Goal: Find contact information

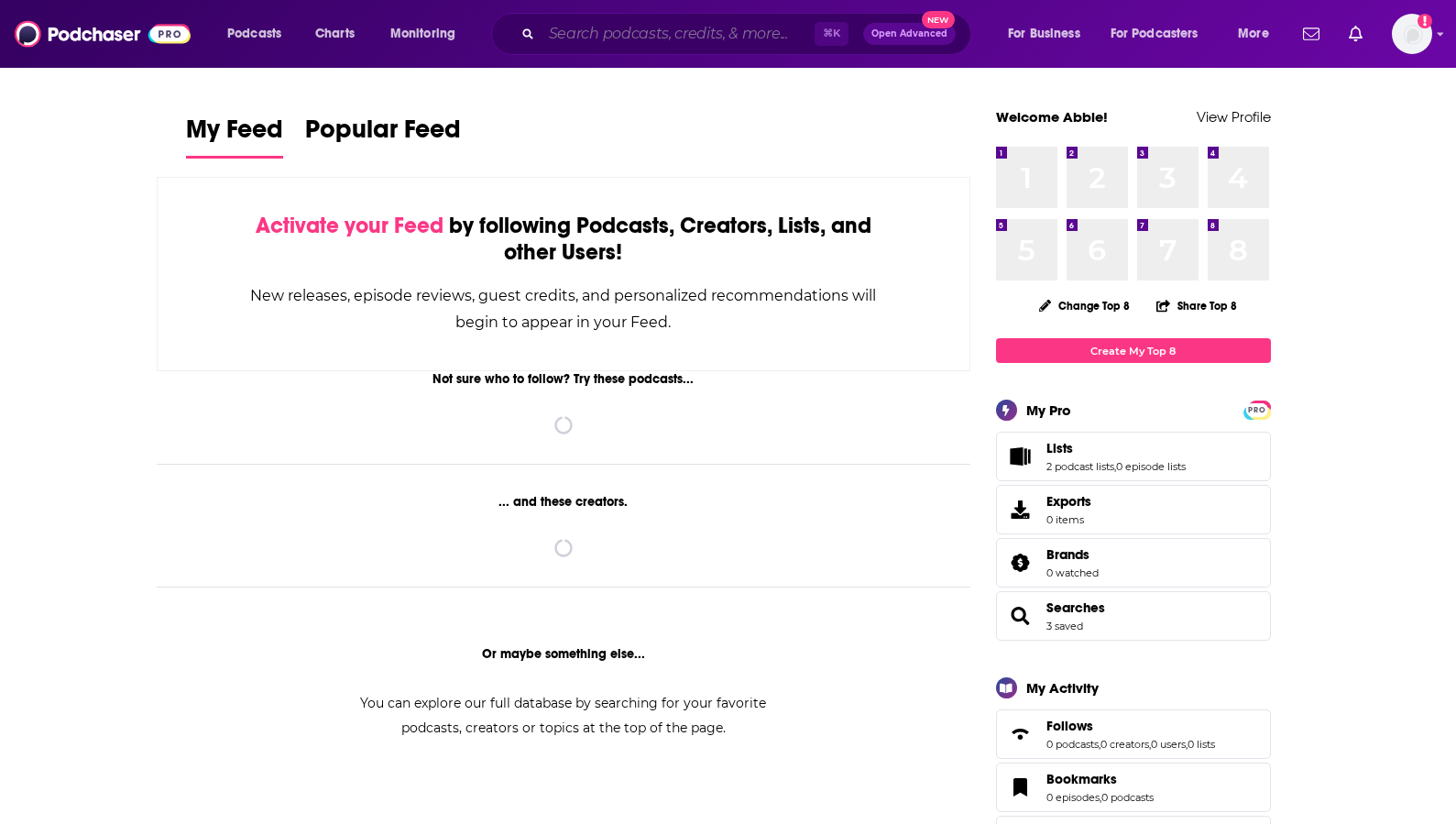
click at [593, 48] on input "Search podcasts, credits, & more..." at bounding box center [678, 34] width 273 height 30
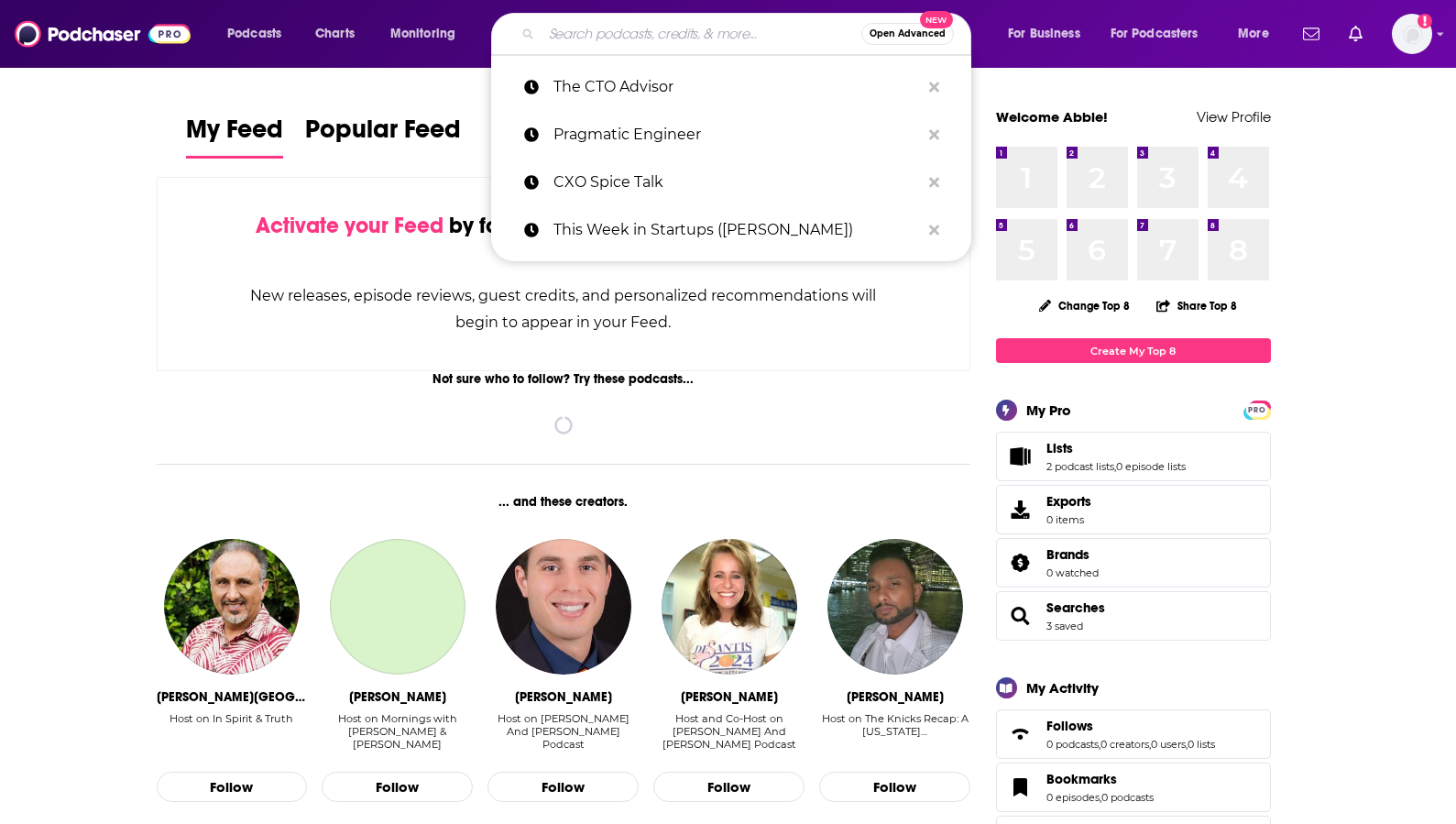
paste input "t e c h n o v e n t u r e"
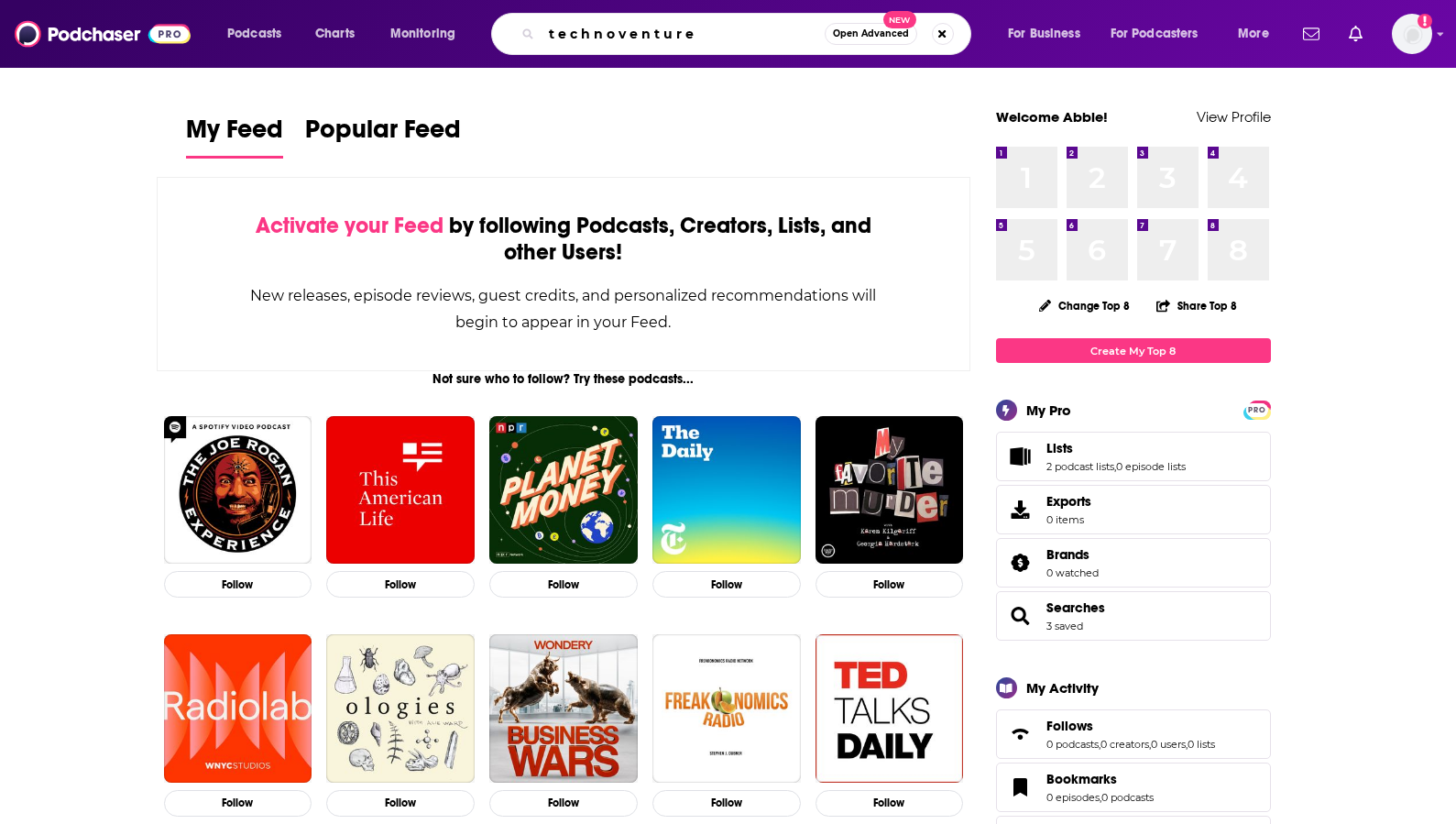
drag, startPoint x: 595, startPoint y: 34, endPoint x: 563, endPoint y: 36, distance: 32.1
click at [563, 36] on input "t e c h n o v e n t u r e" at bounding box center [683, 34] width 283 height 30
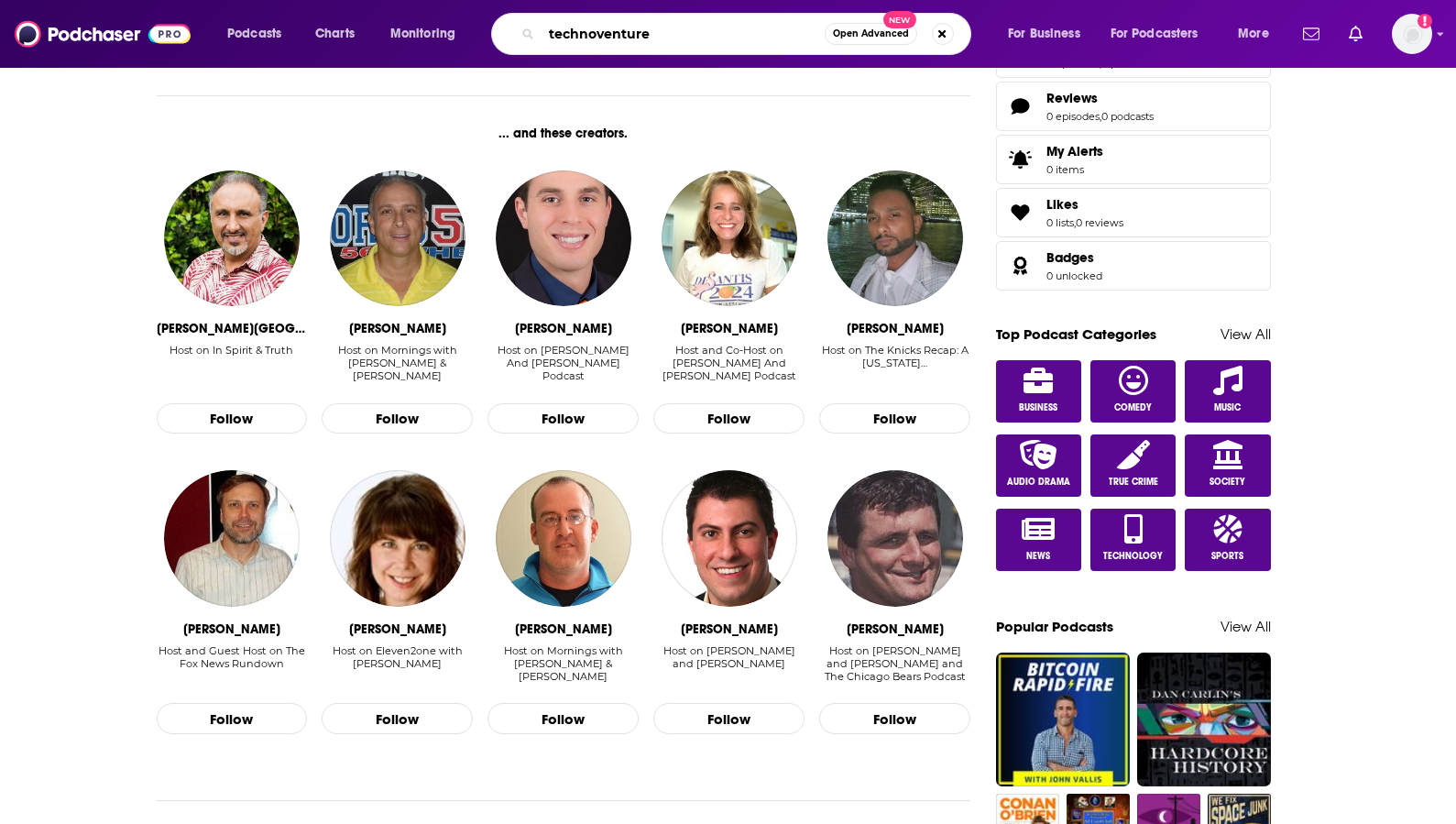
type input "technoventure"
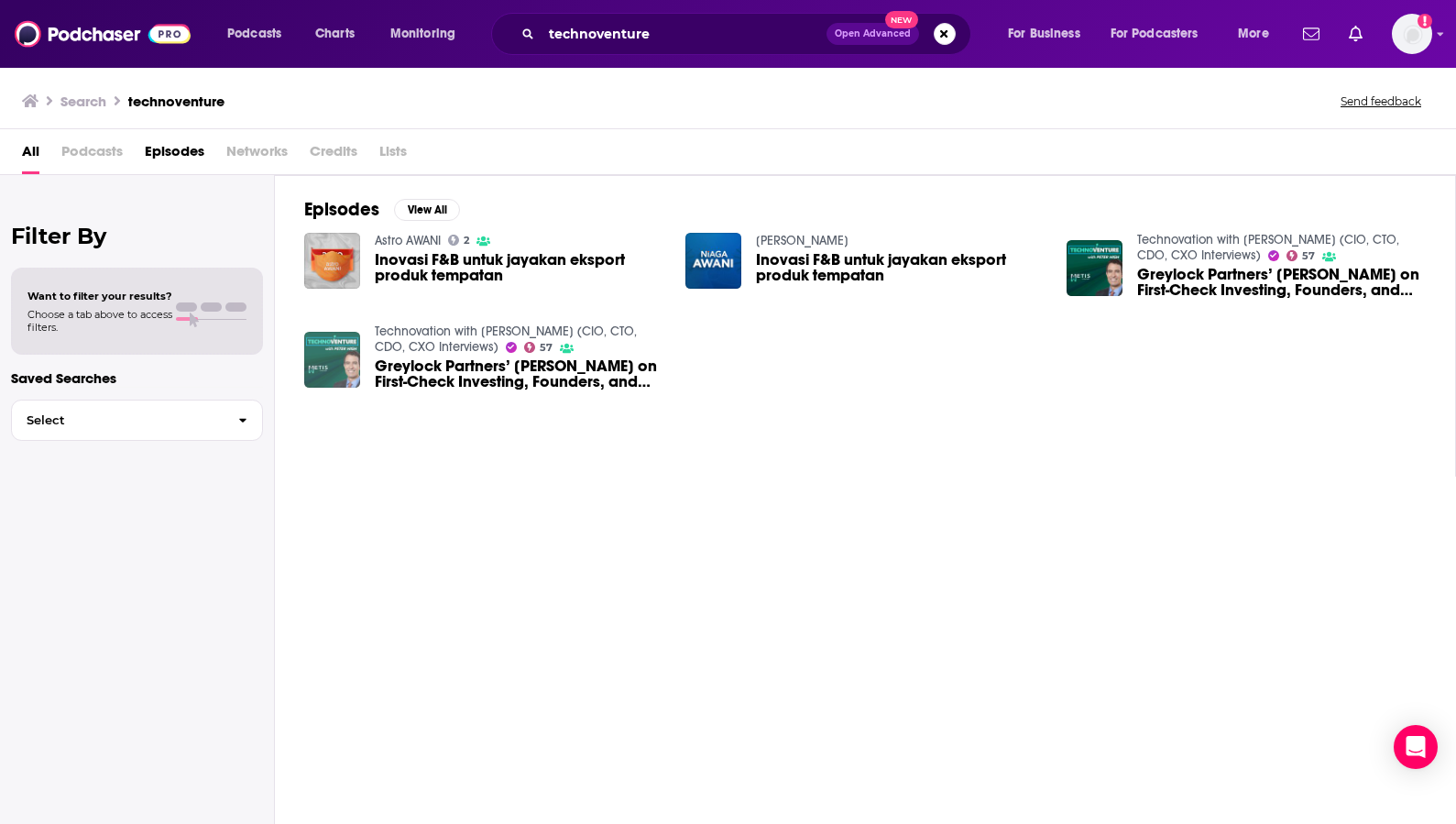
click at [346, 359] on img "Greylock Partners’ Asheem Chandna on First-Check Investing, Founders, and the A…" at bounding box center [332, 360] width 56 height 56
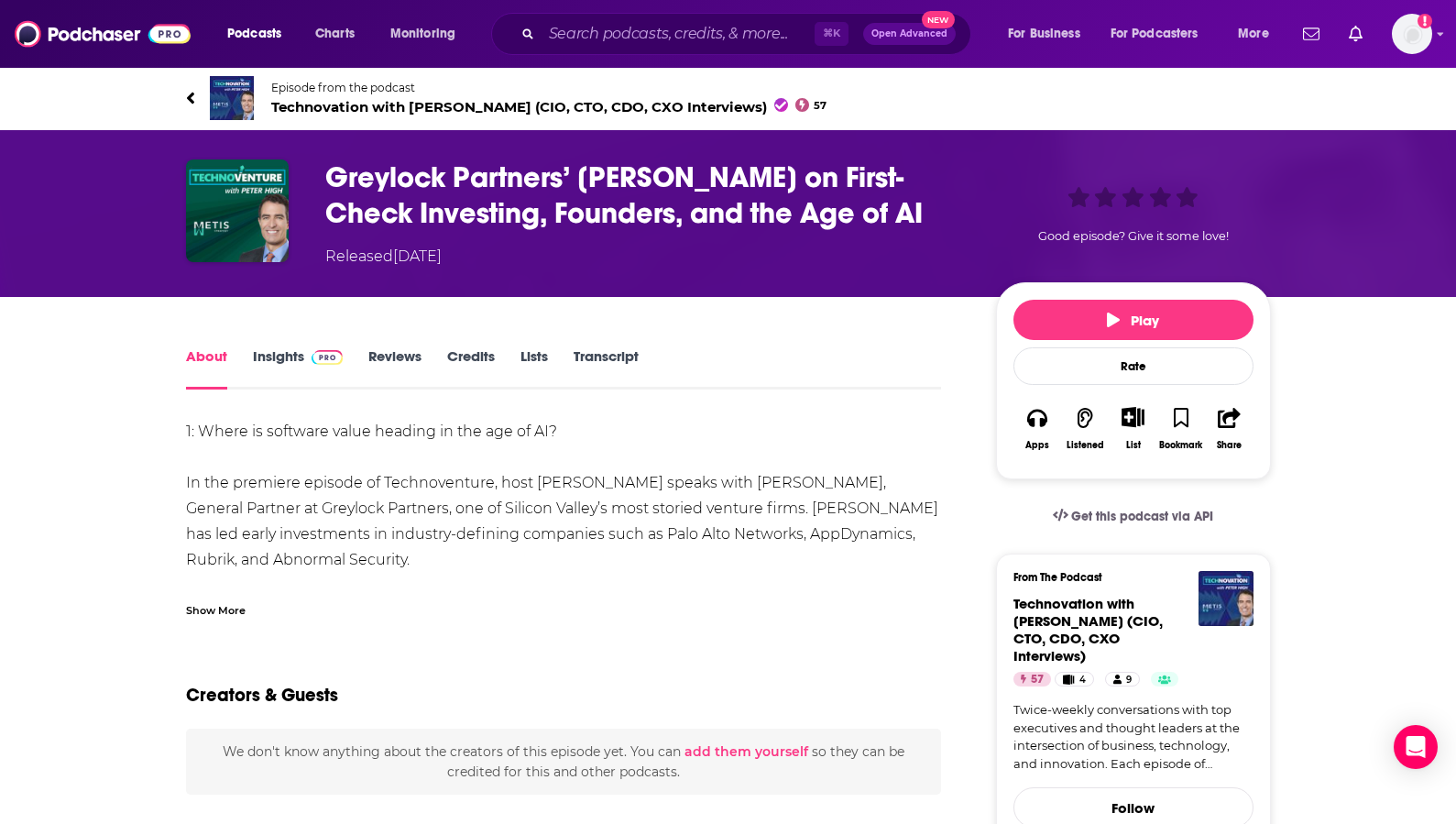
click at [364, 102] on span "Technovation with Peter High (CIO, CTO, CDO, CXO Interviews) 57" at bounding box center [550, 106] width 556 height 17
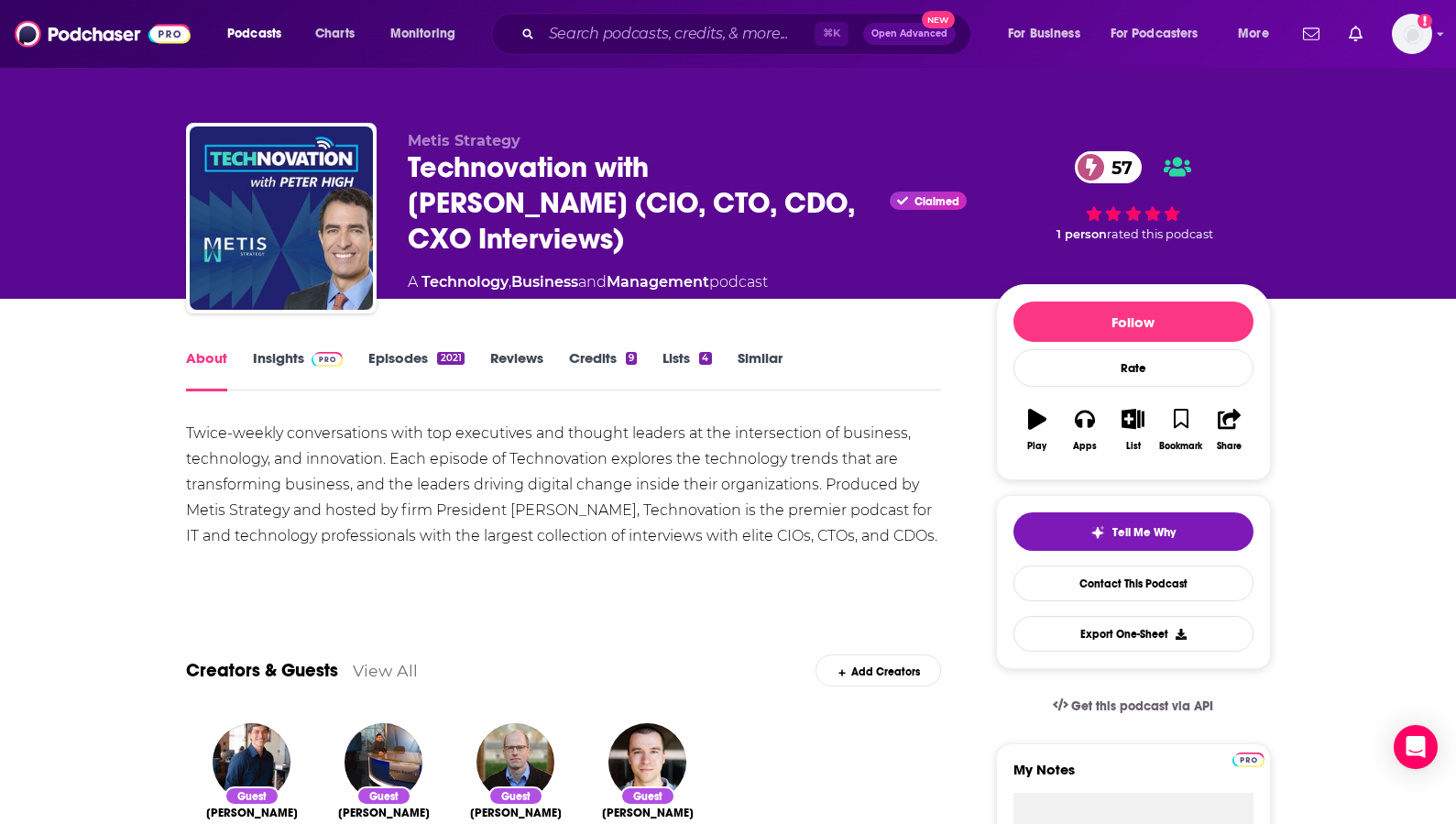
click at [458, 376] on link "Episodes 2021" at bounding box center [415, 370] width 95 height 42
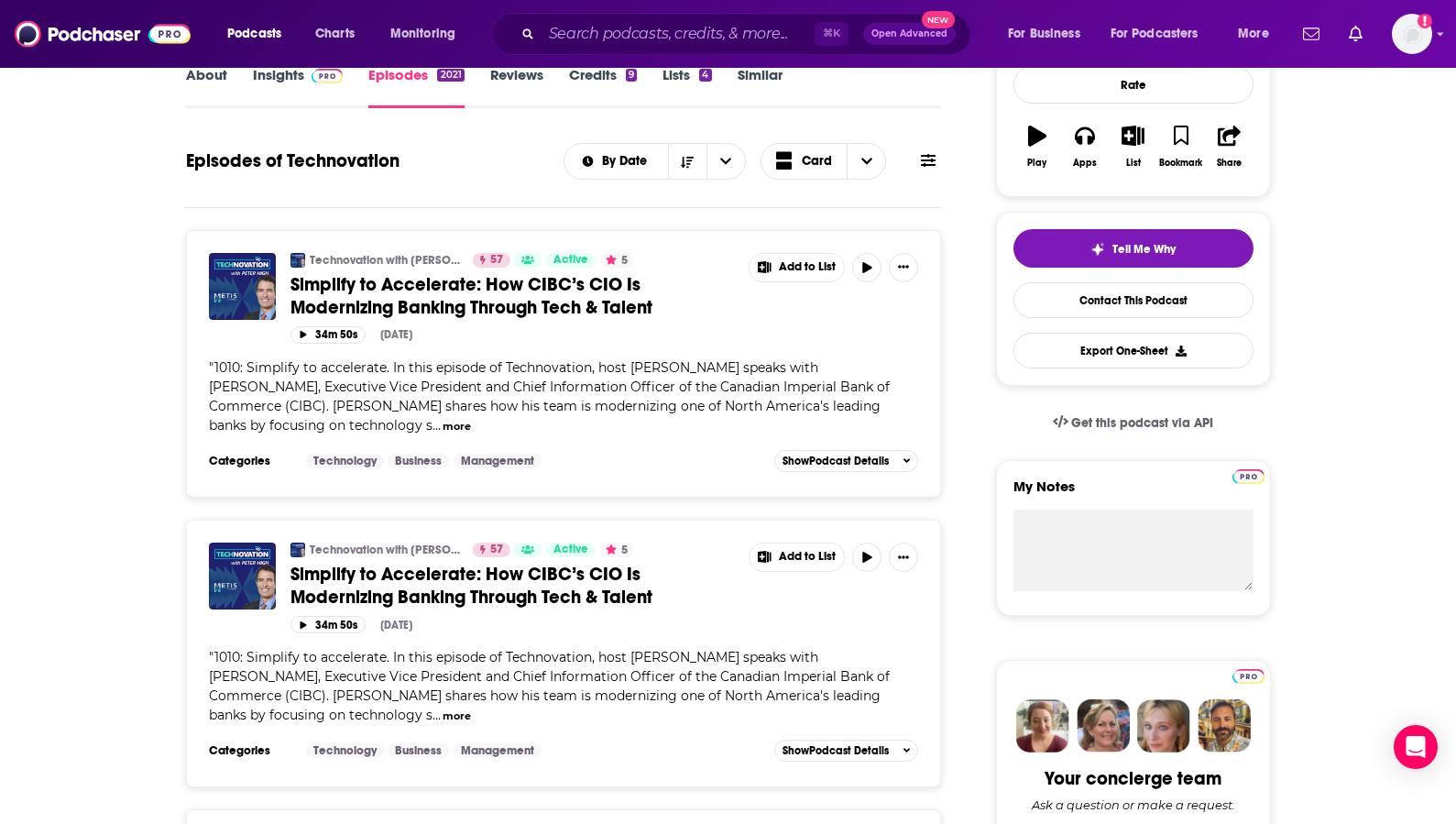
scroll to position [187, 0]
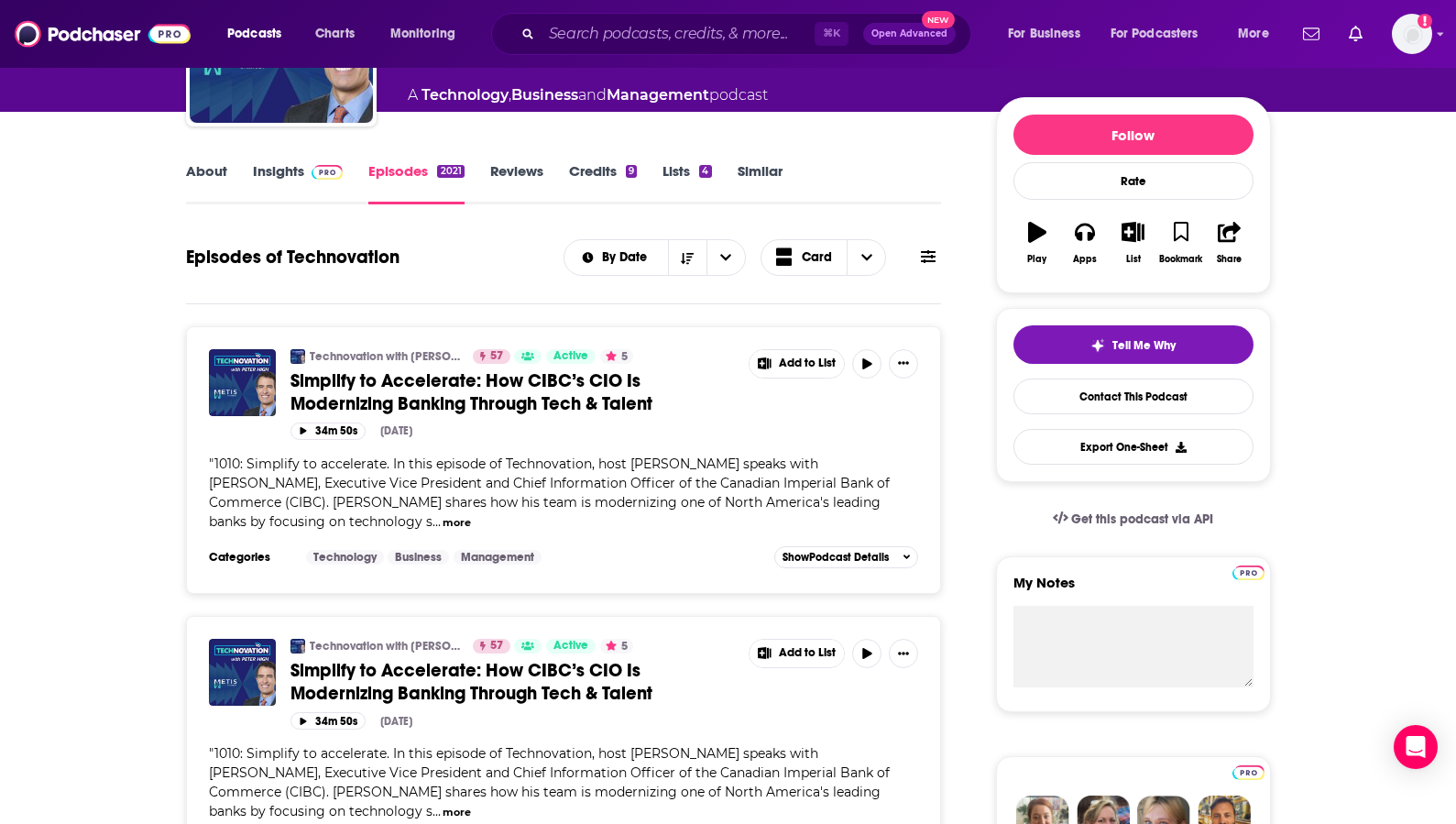
click at [294, 184] on link "Insights" at bounding box center [298, 183] width 91 height 42
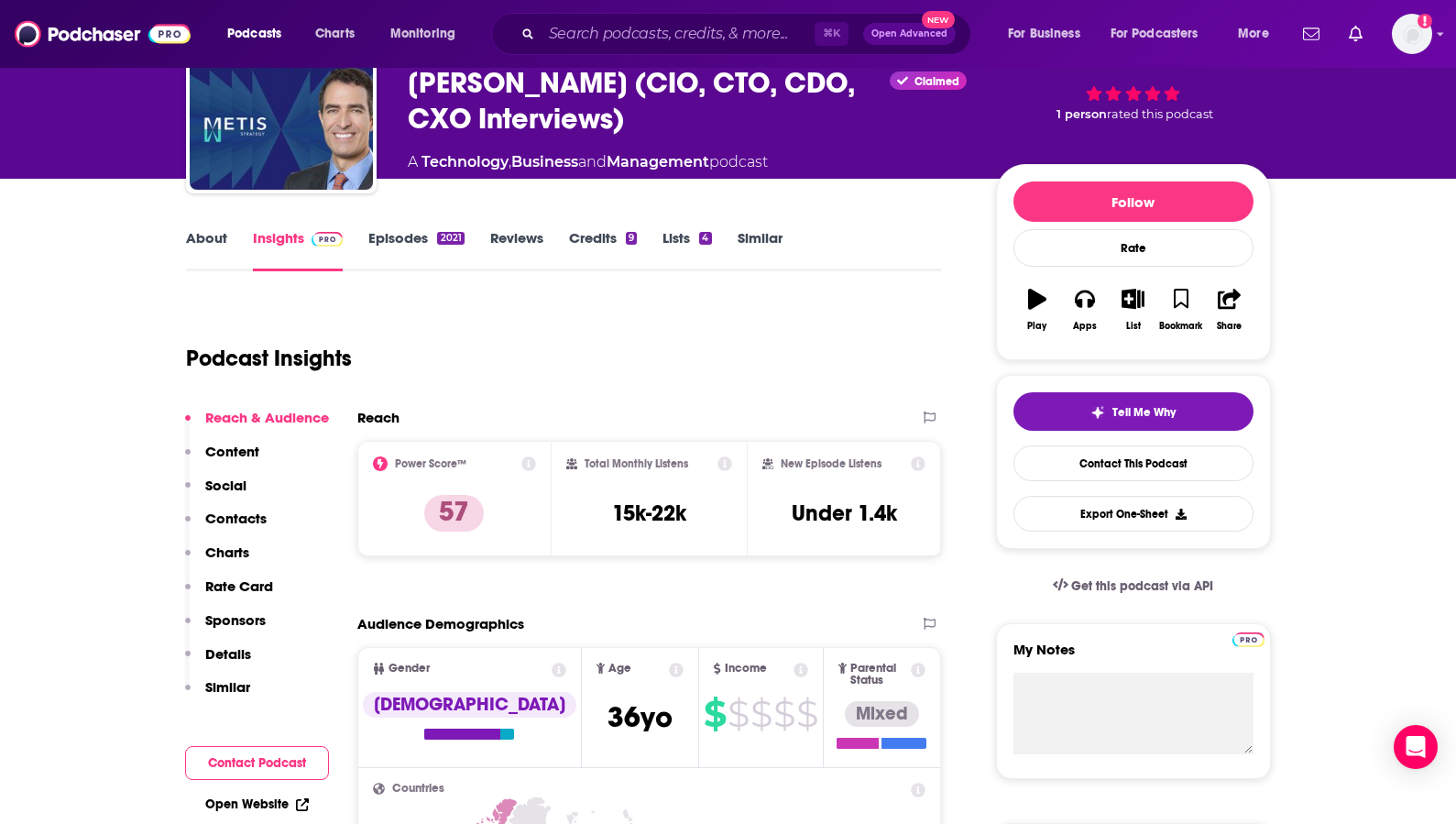
scroll to position [71, 0]
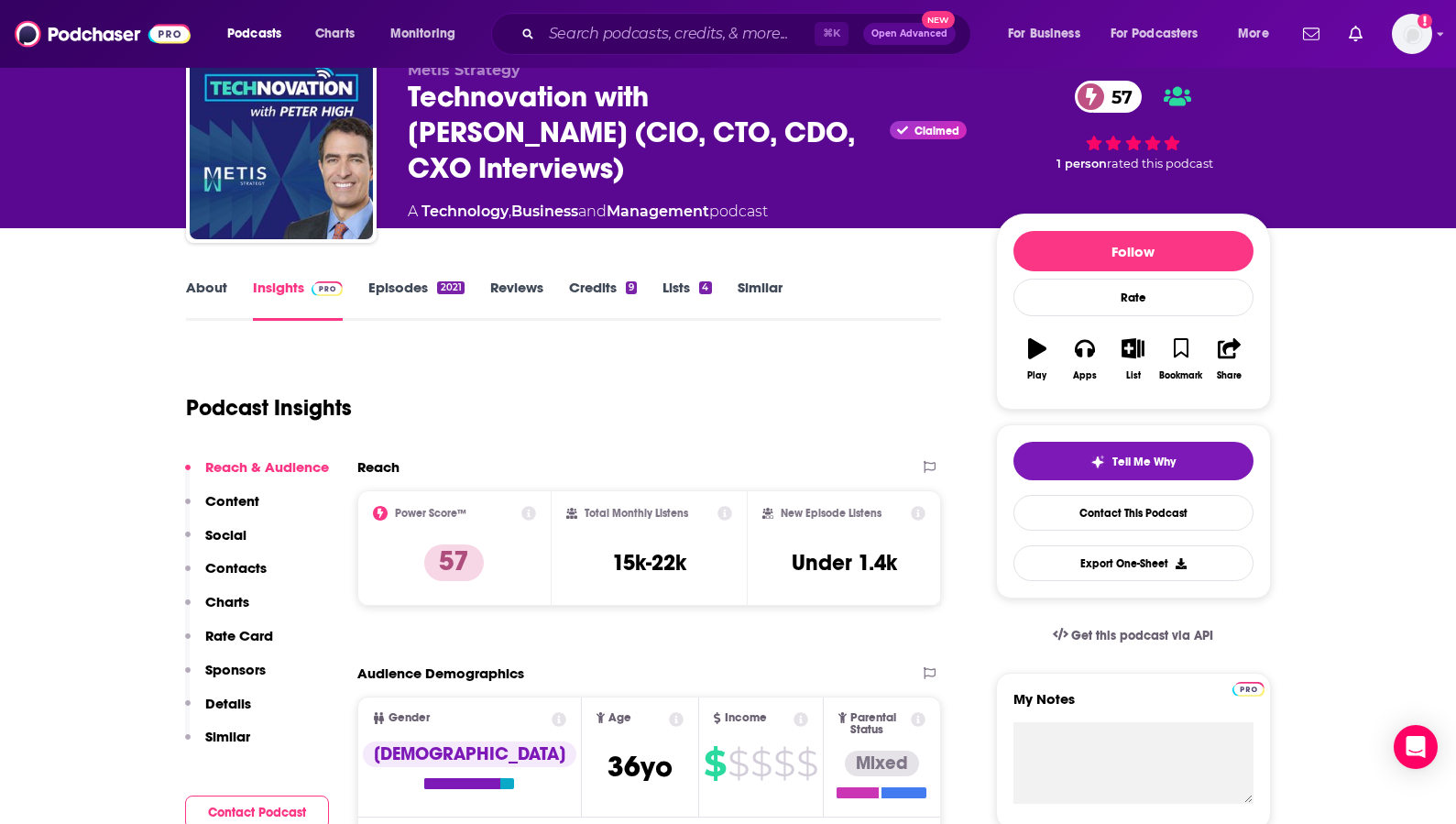
click at [222, 299] on link "About" at bounding box center [206, 299] width 41 height 42
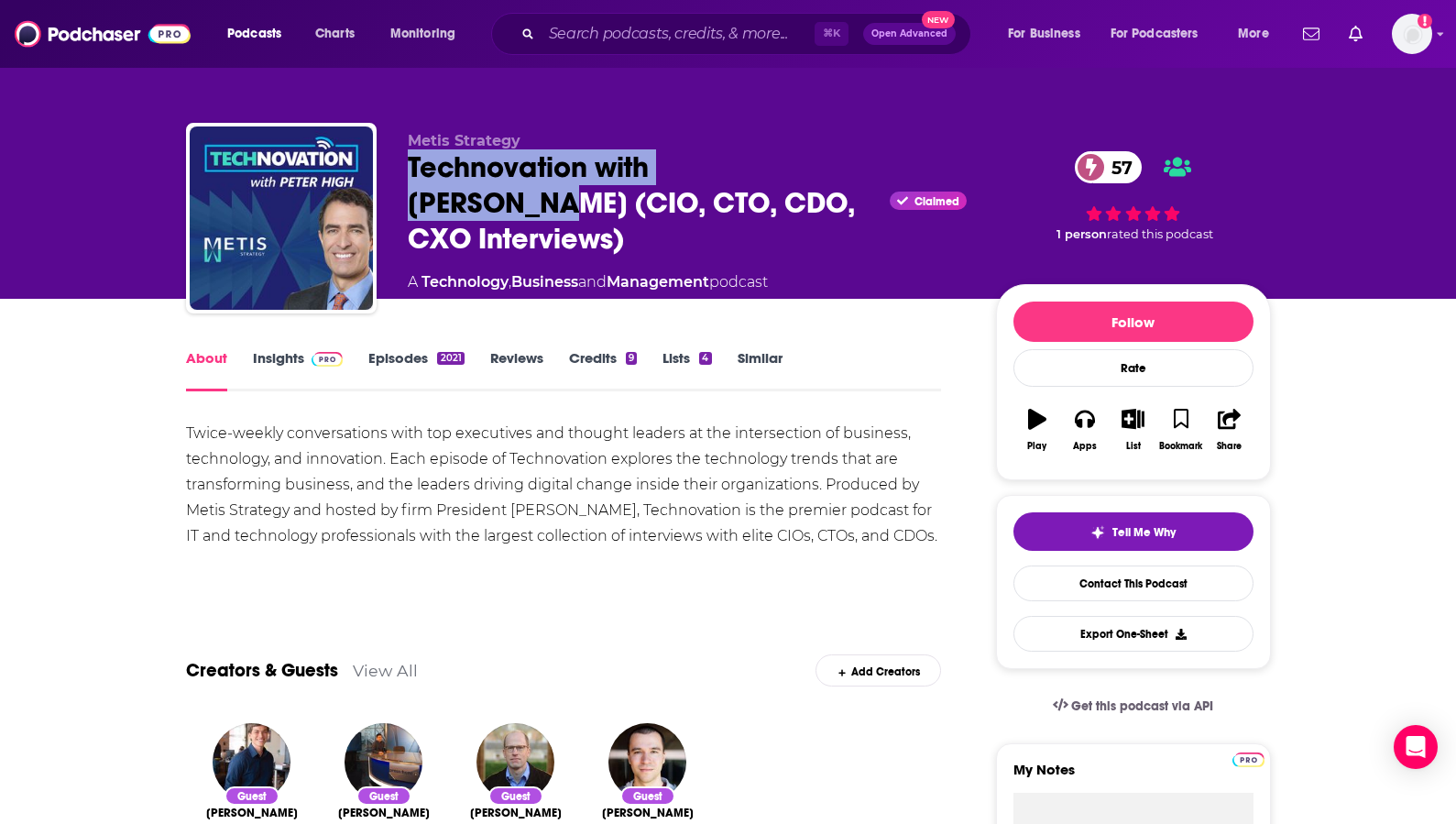
drag, startPoint x: 411, startPoint y: 176, endPoint x: 510, endPoint y: 266, distance: 133.8
click at [810, 186] on div "Technovation with Peter High (CIO, CTO, CDO, CXO Interviews) Claimed 57" at bounding box center [687, 203] width 559 height 107
copy h1 "Technovation with Peter High"
click at [253, 359] on link "Insights" at bounding box center [298, 370] width 91 height 42
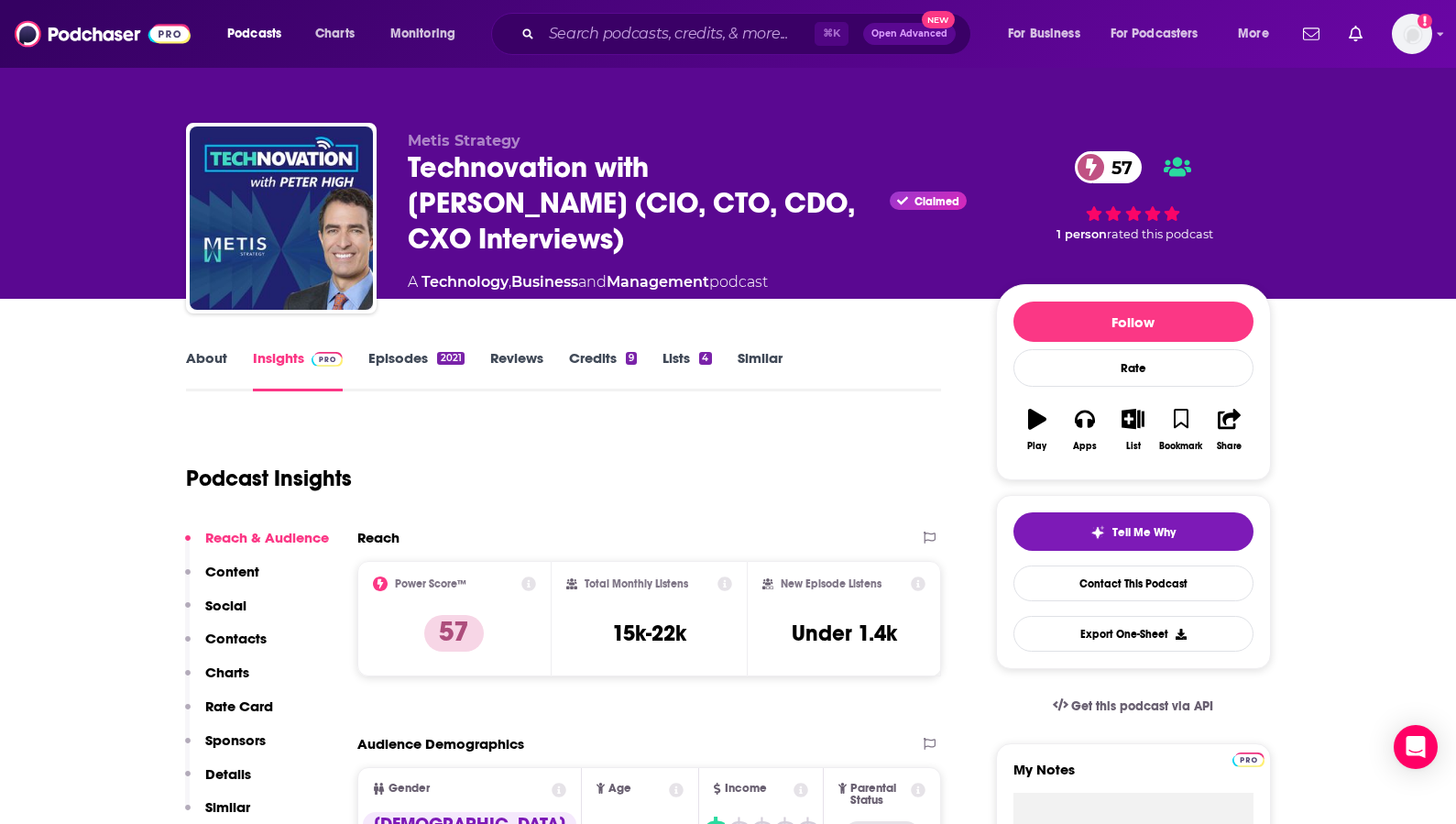
scroll to position [218, 0]
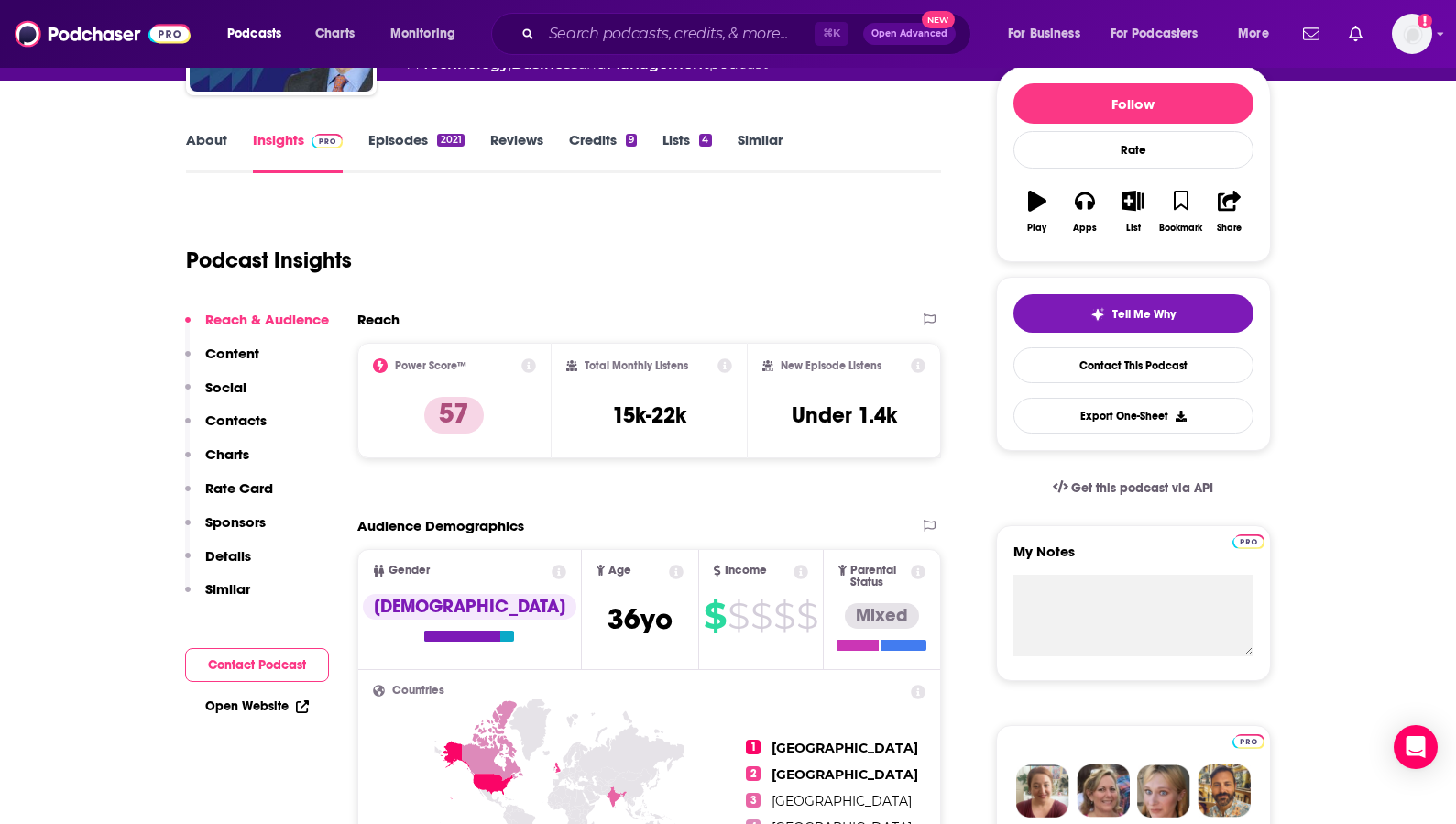
click at [241, 426] on p "Contacts" at bounding box center [236, 420] width 61 height 17
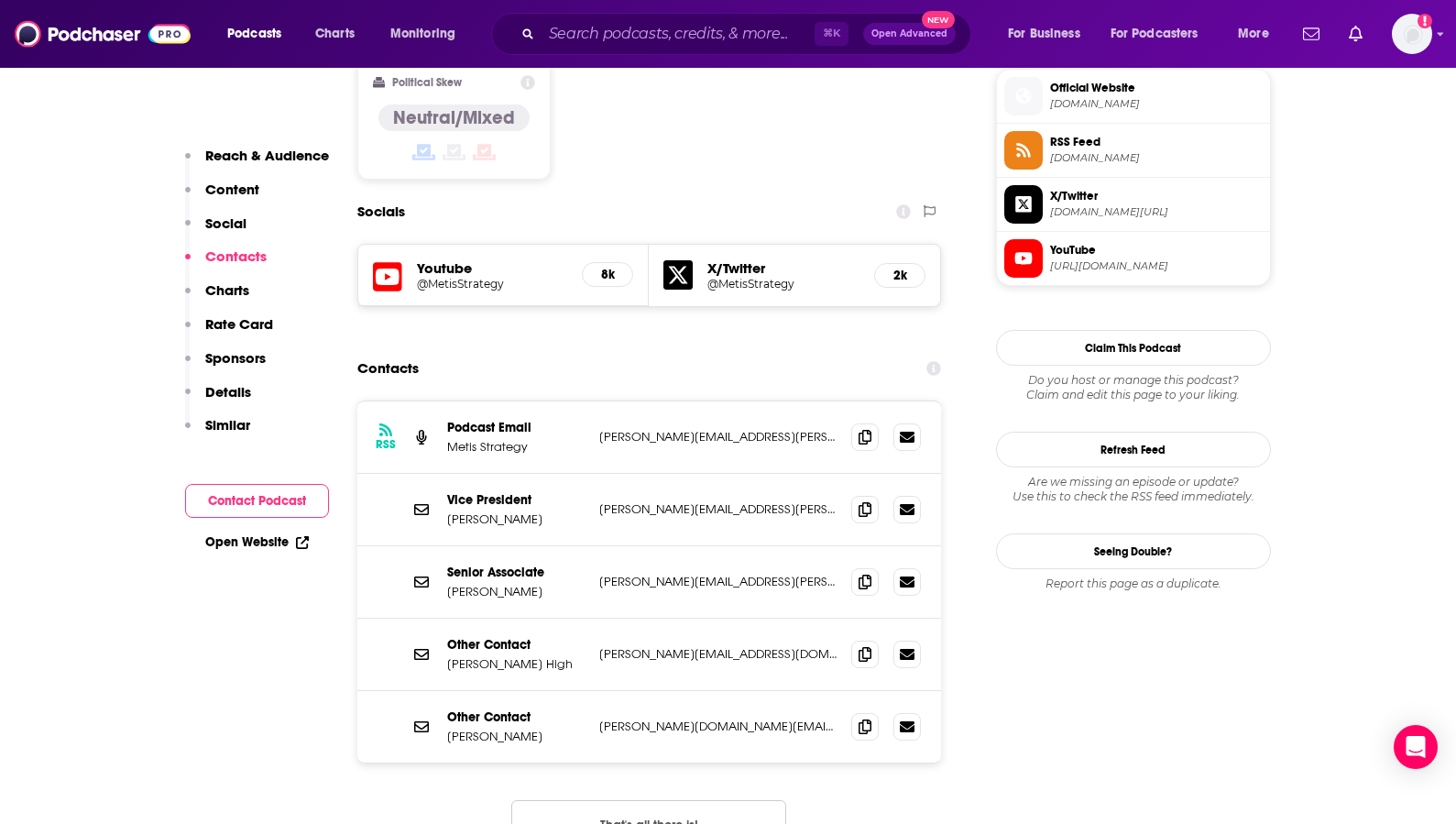
scroll to position [1489, 0]
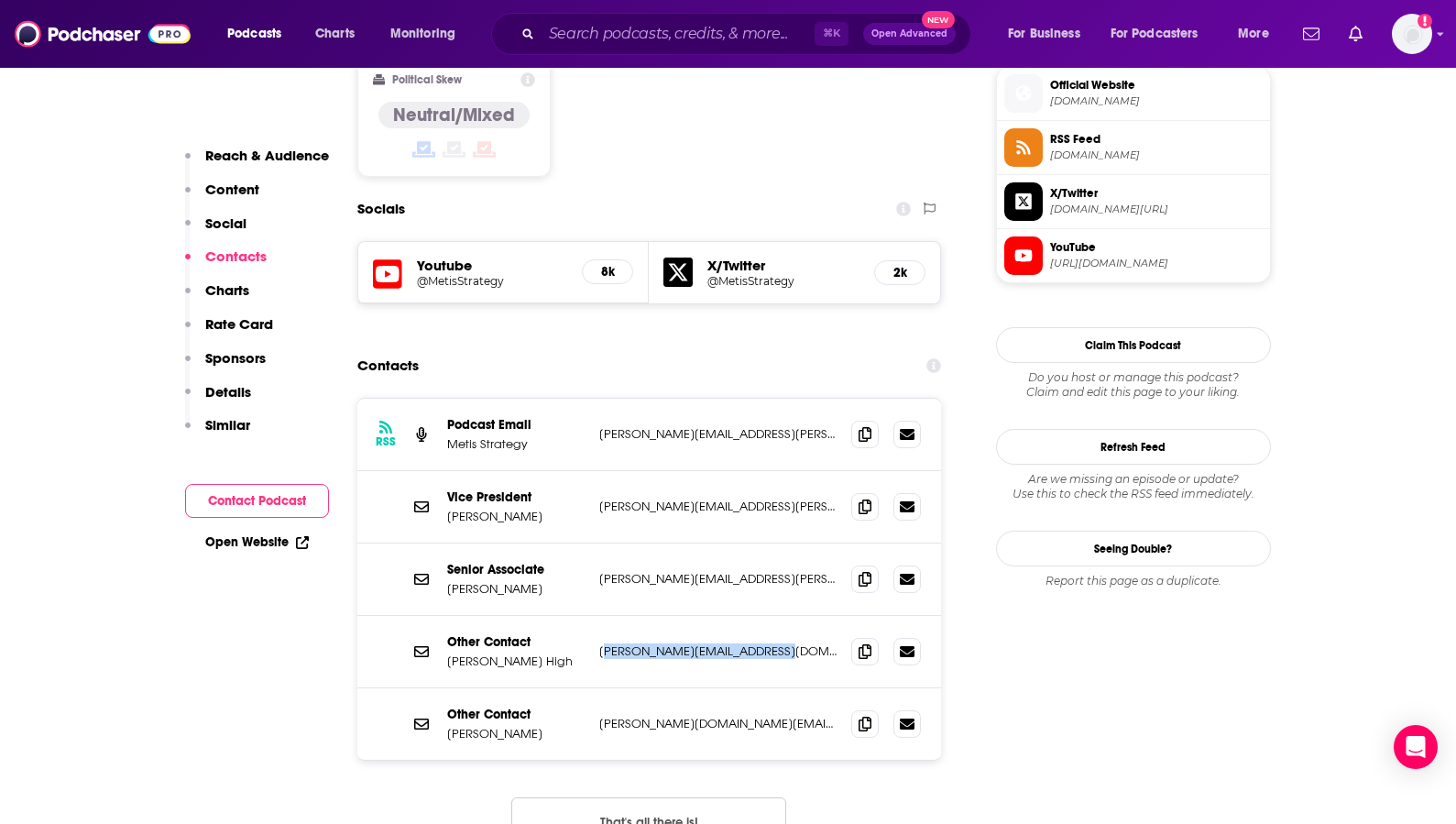
drag, startPoint x: 606, startPoint y: 561, endPoint x: 806, endPoint y: 569, distance: 200.2
click at [806, 616] on div "Other Contact Peter High peter.high@metisstrategy.com peter.high@metisstrategy.…" at bounding box center [649, 651] width 584 height 72
click at [629, 644] on p "peter.high@metisstrategy.com" at bounding box center [718, 651] width 238 height 15
drag, startPoint x: 592, startPoint y: 559, endPoint x: 766, endPoint y: 561, distance: 174.0
click at [766, 616] on div "Other Contact Peter High peter.high@metisstrategy.com peter.high@metisstrategy.…" at bounding box center [649, 651] width 584 height 72
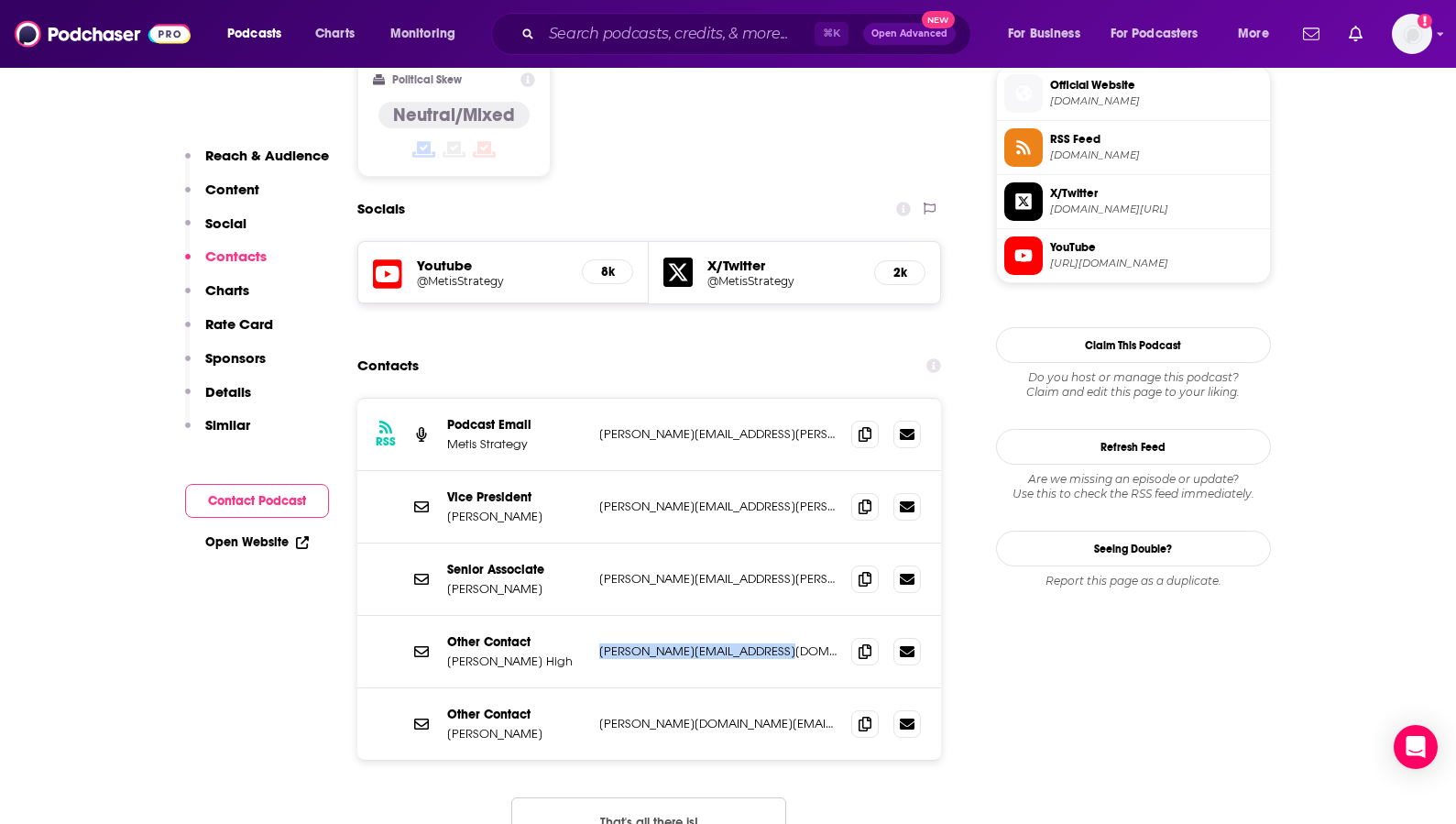
copy p "peter.high@metisstrategy.com"
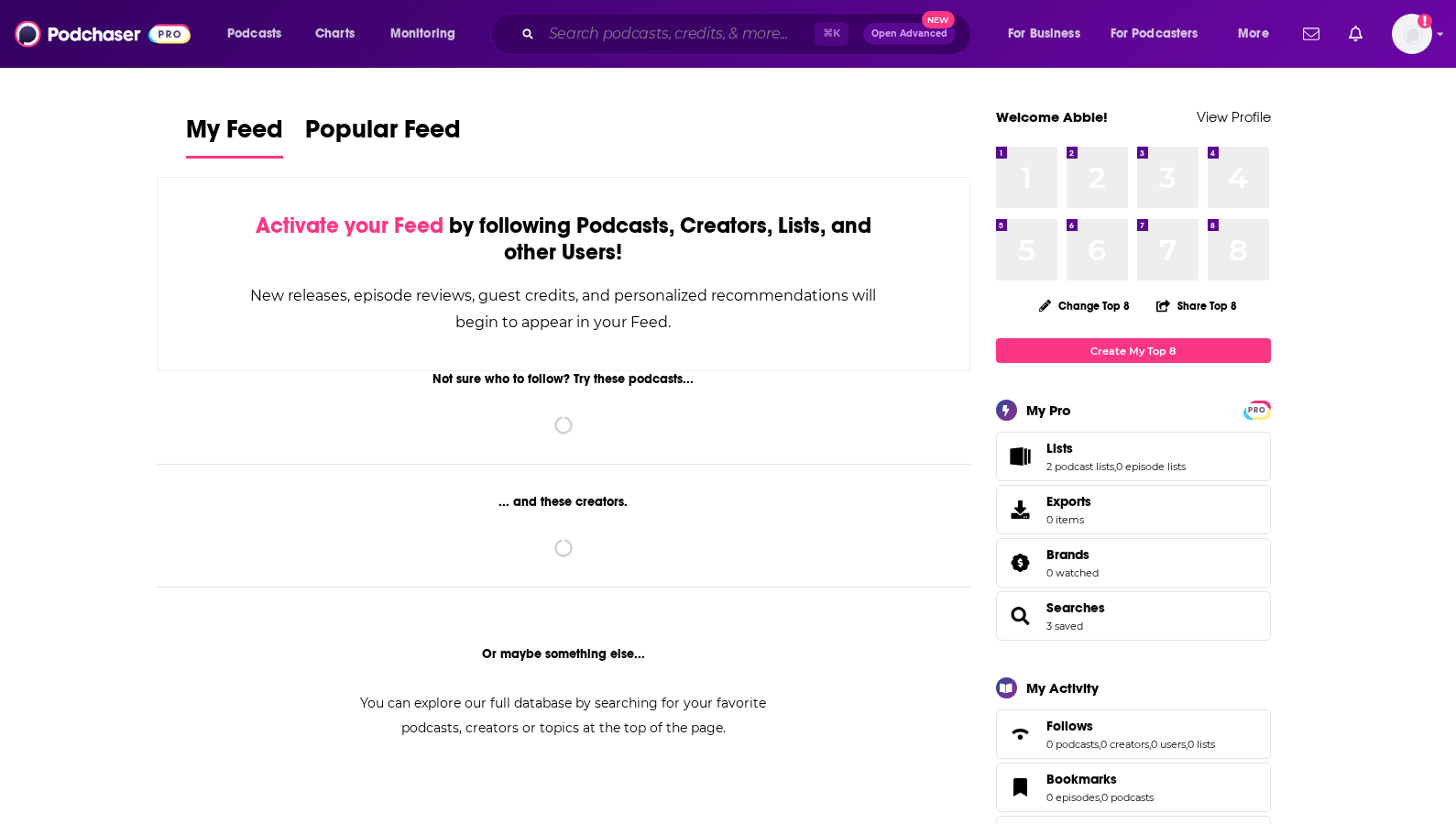
click at [621, 39] on input "Search podcasts, credits, & more..." at bounding box center [678, 34] width 273 height 30
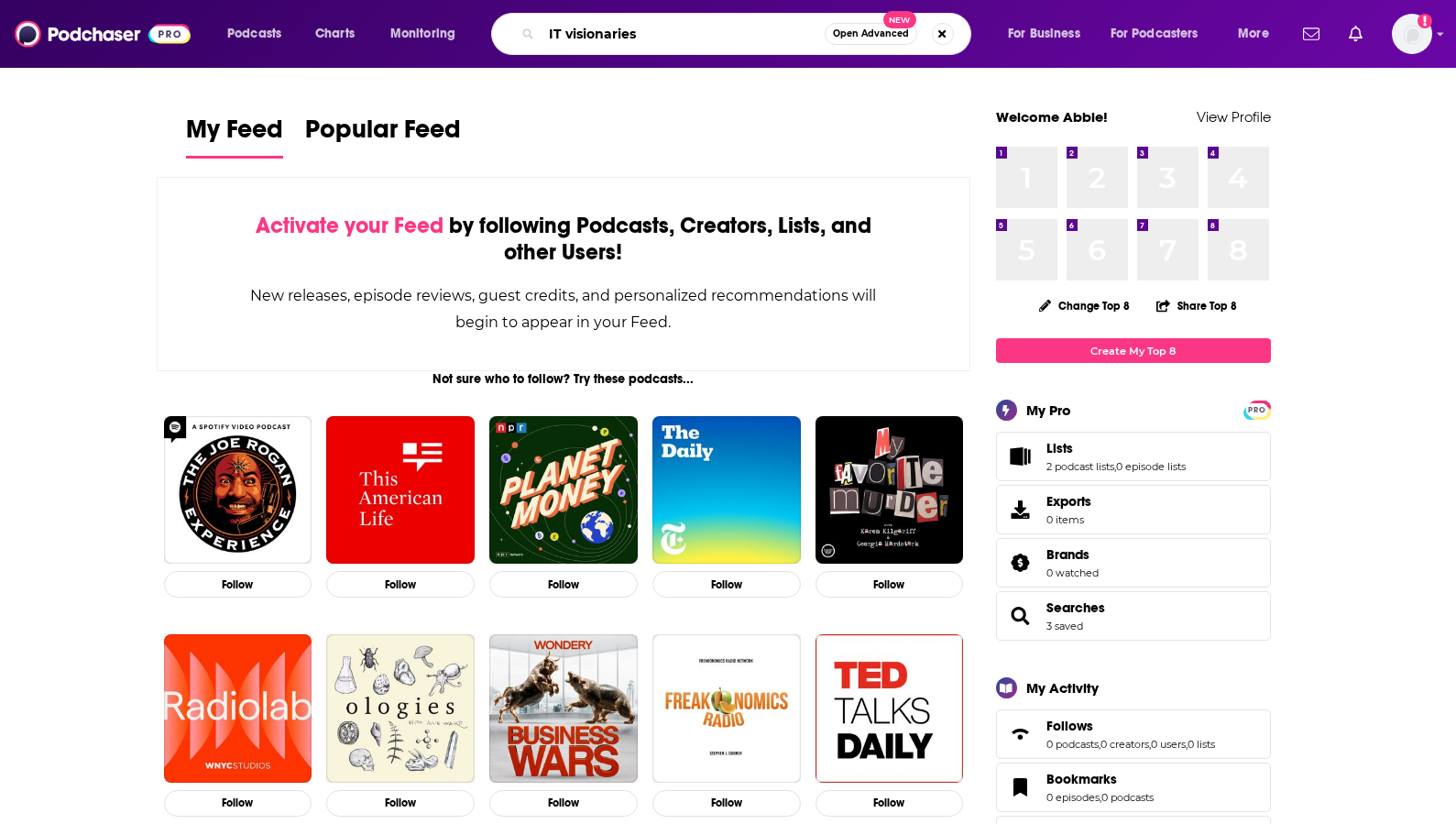
type input "IT visionaries"
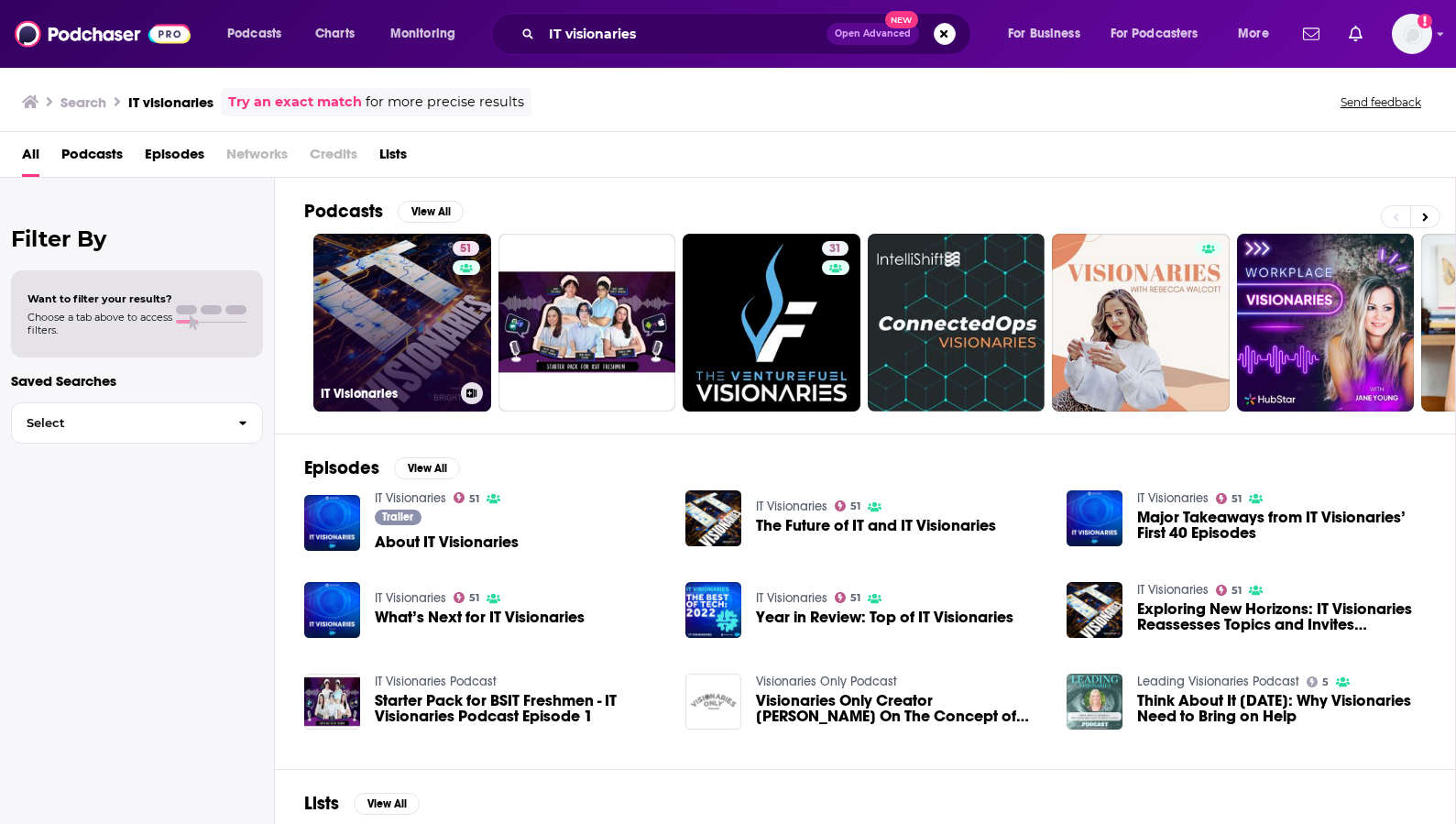
click at [393, 308] on link "51 IT Visionaries" at bounding box center [402, 322] width 177 height 177
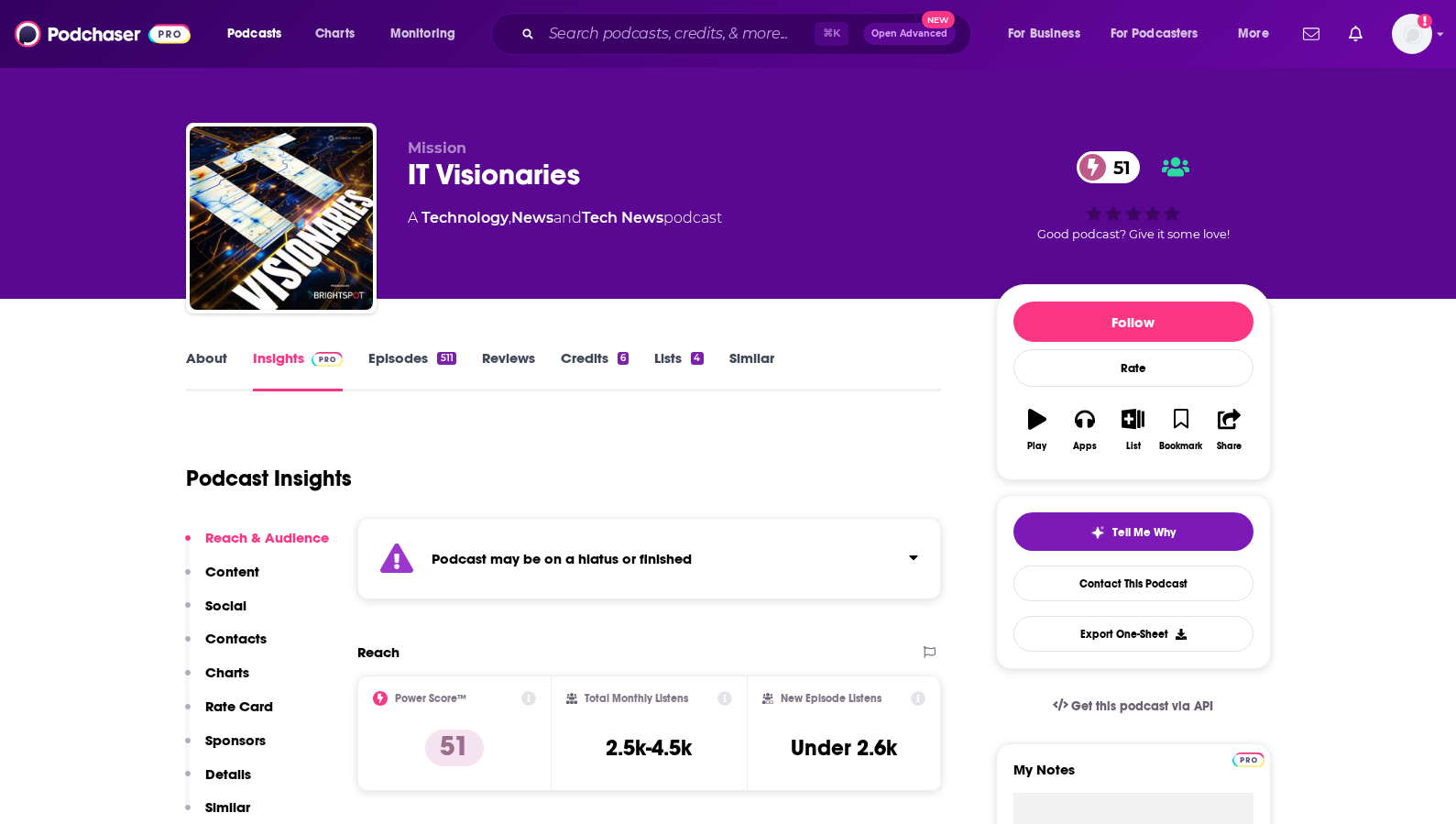
click at [196, 355] on link "About" at bounding box center [206, 370] width 41 height 42
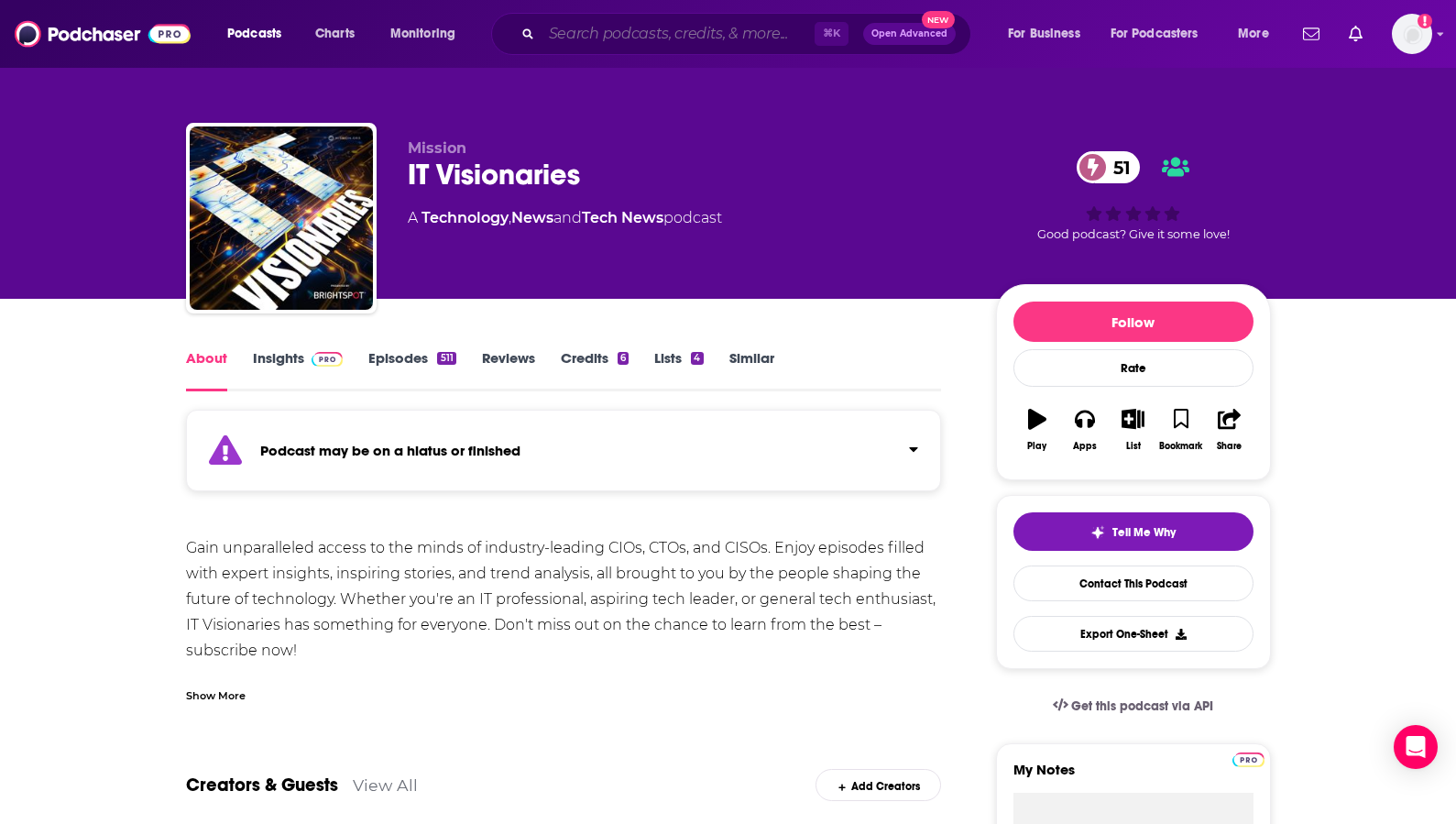
click at [702, 31] on input "Search podcasts, credits, & more..." at bounding box center [678, 34] width 273 height 30
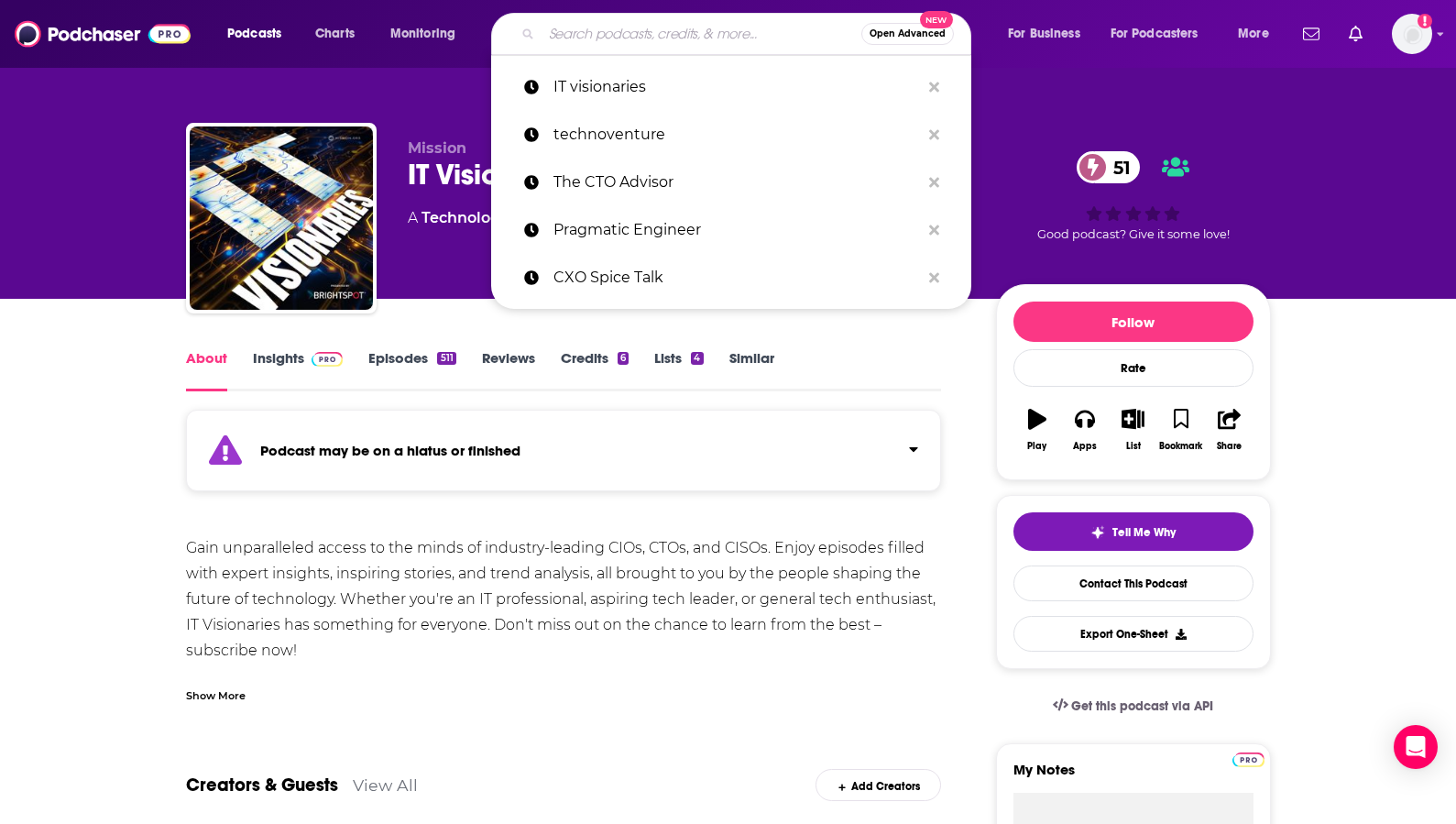
paste input "Practical AI"
type input "Practical AI"
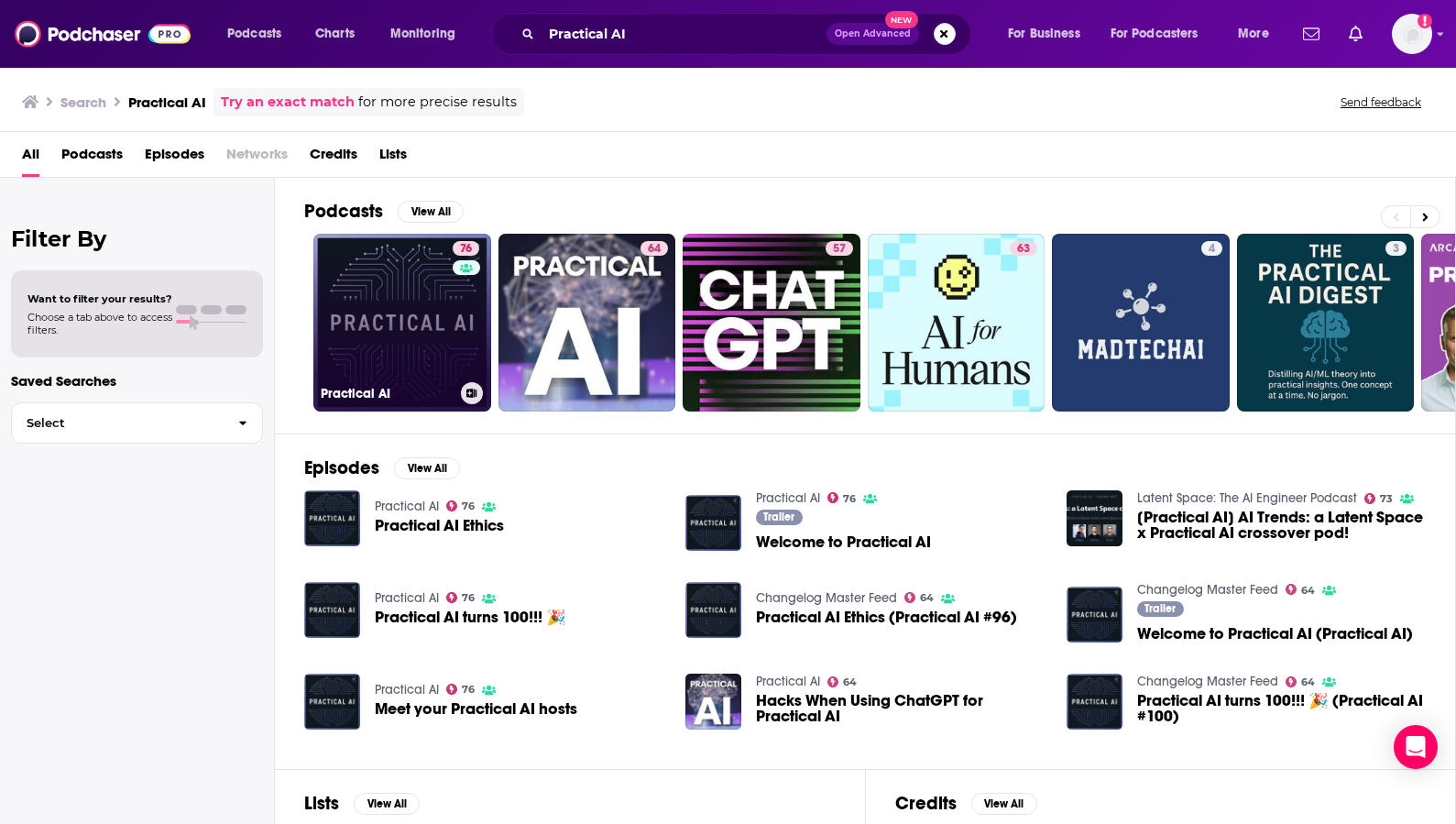
click at [407, 299] on link "76 Practical AI" at bounding box center [402, 322] width 177 height 177
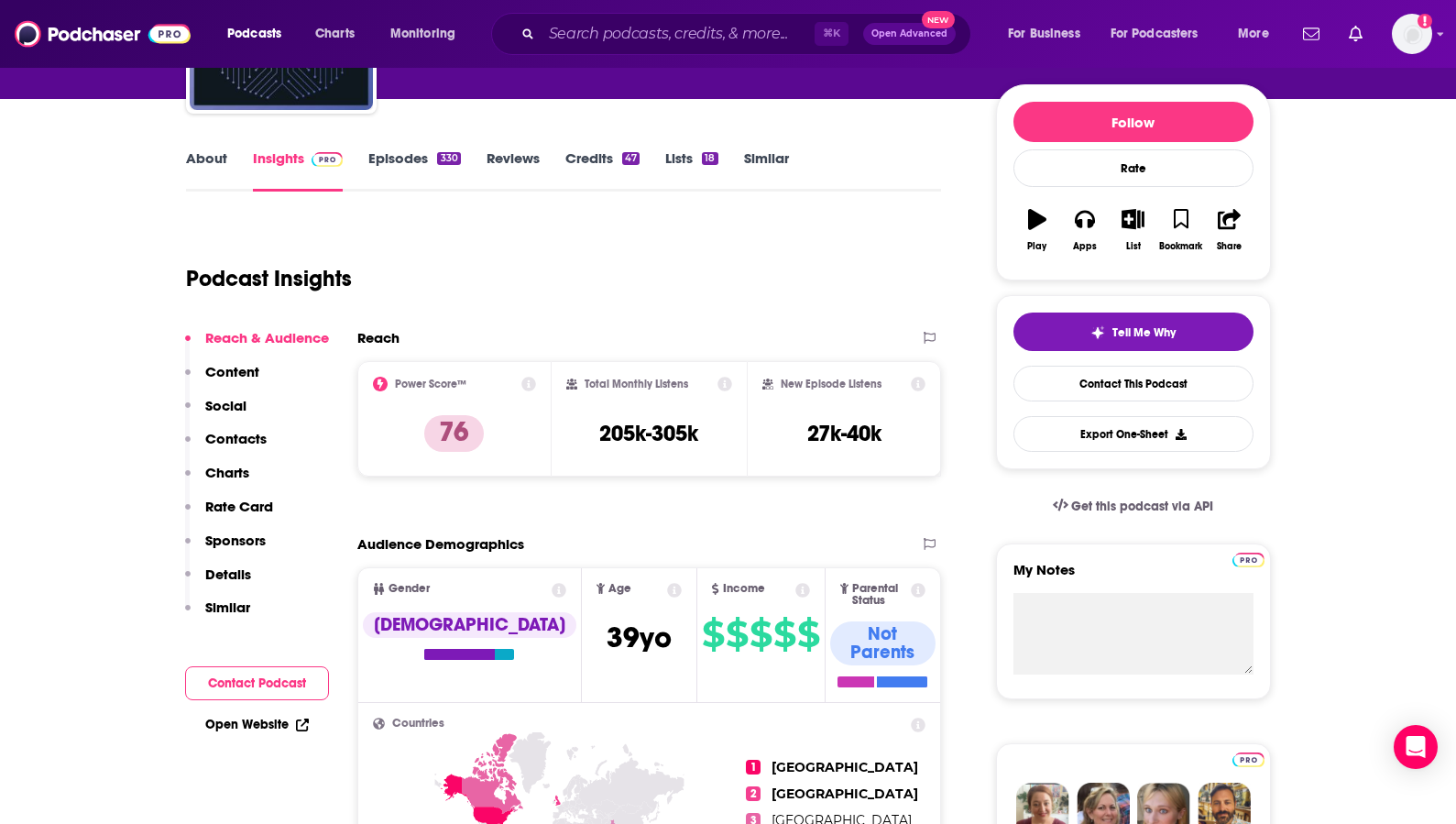
scroll to position [253, 0]
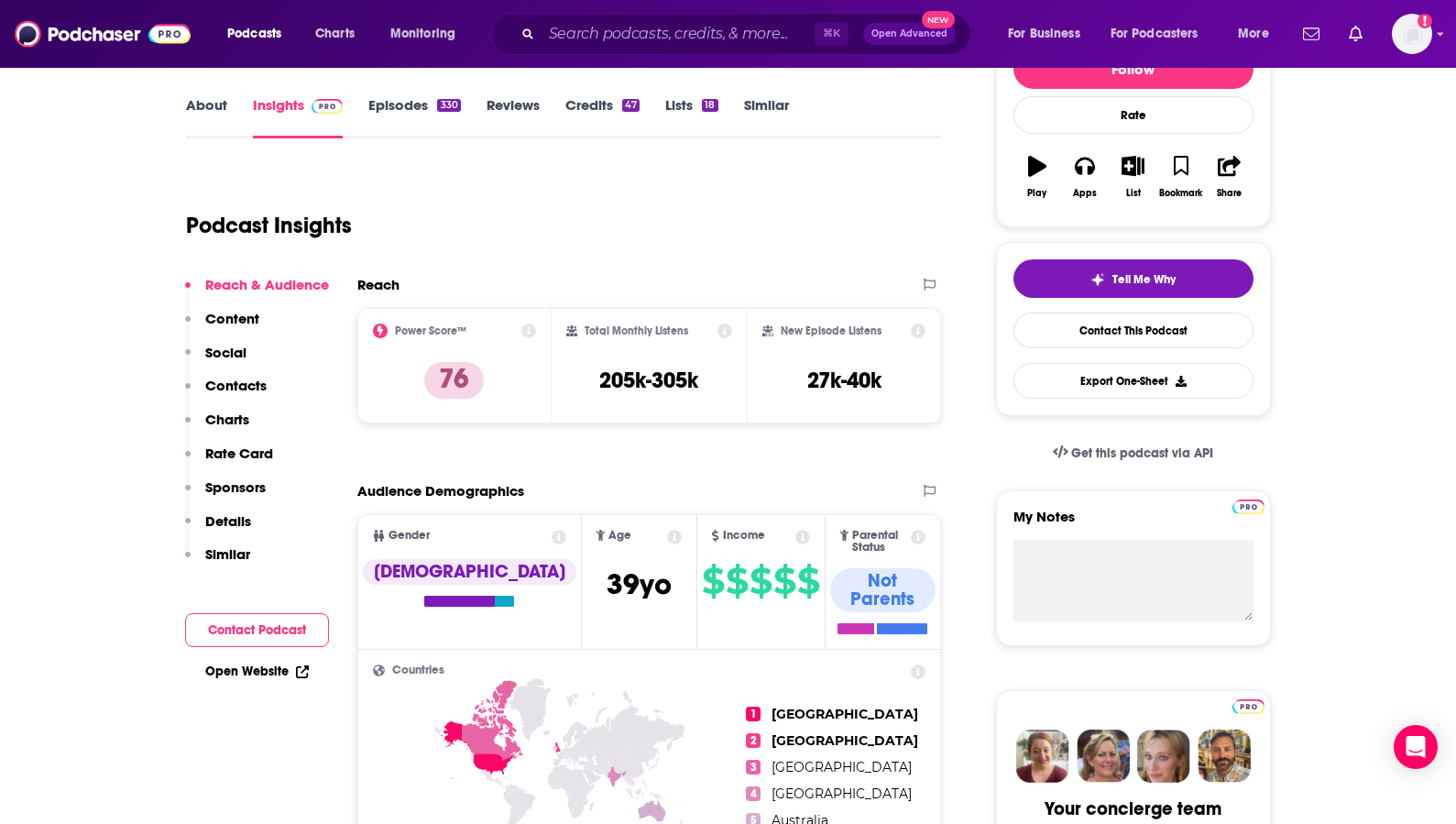
click at [238, 379] on p "Contacts" at bounding box center [236, 386] width 61 height 17
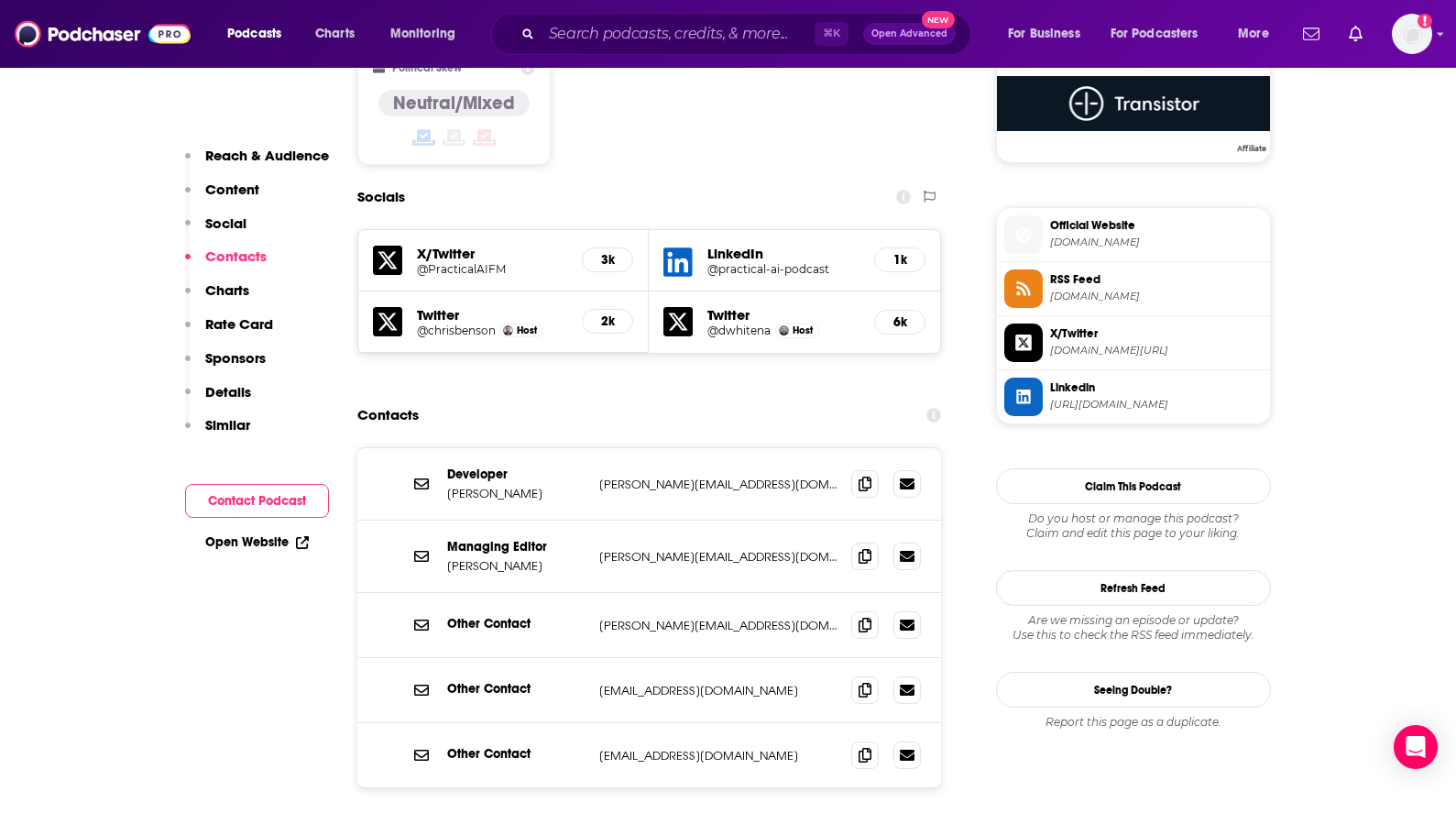
scroll to position [1550, 0]
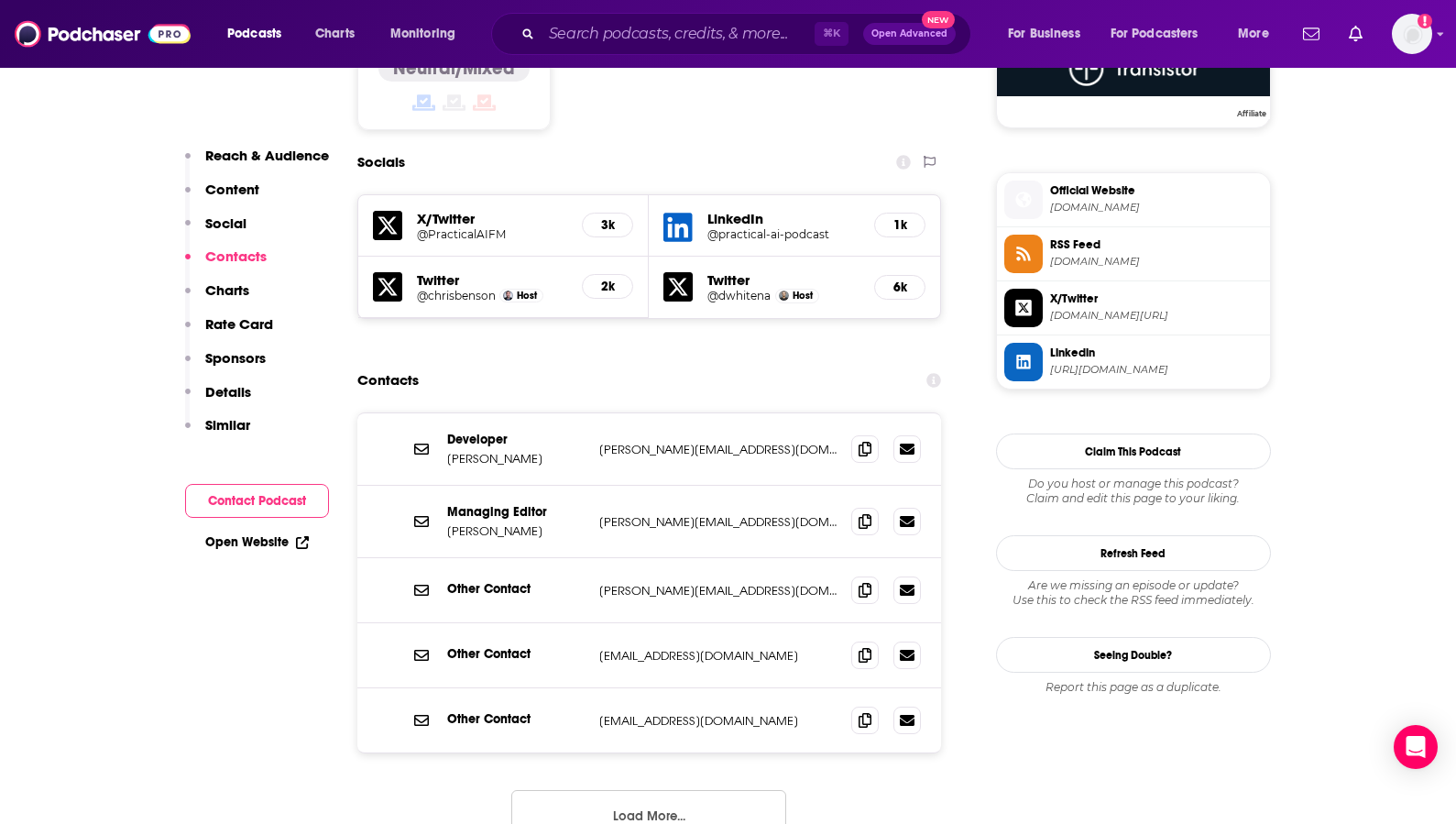
click at [590, 485] on div "Managing Editor [PERSON_NAME] [PERSON_NAME][EMAIL_ADDRESS][DOMAIN_NAME] [PERSON…" at bounding box center [649, 521] width 584 height 72
click at [860, 513] on icon at bounding box center [864, 520] width 12 height 14
